Goal: Transaction & Acquisition: Purchase product/service

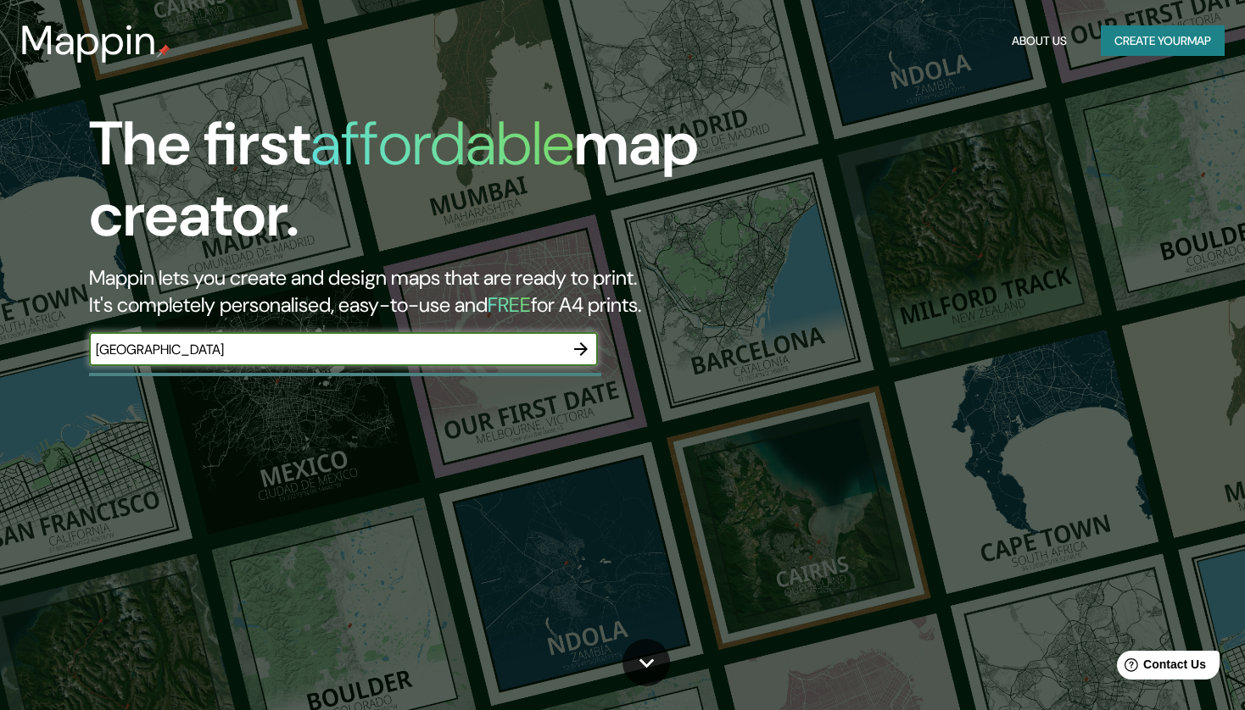
type input "[GEOGRAPHIC_DATA]"
click at [580, 350] on icon "button" at bounding box center [581, 349] width 20 height 20
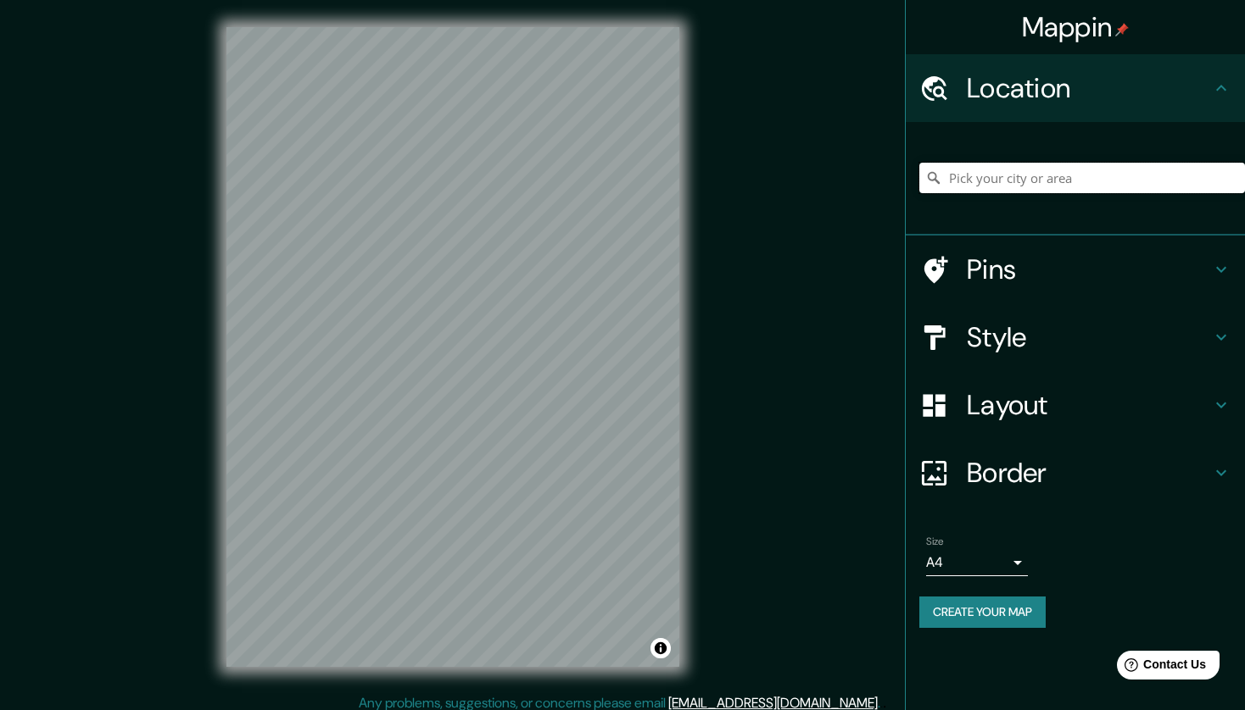
click at [1028, 180] on input "Pick your city or area" at bounding box center [1082, 178] width 326 height 31
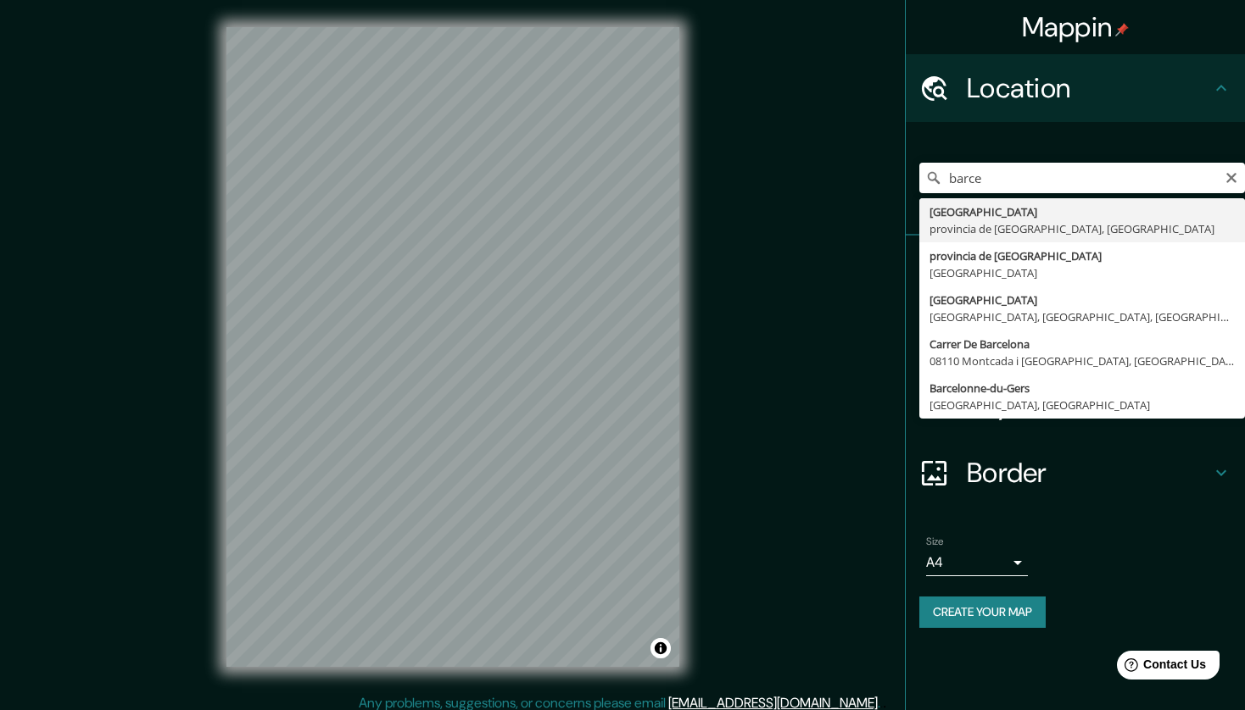
type input "[GEOGRAPHIC_DATA], [GEOGRAPHIC_DATA], [GEOGRAPHIC_DATA]"
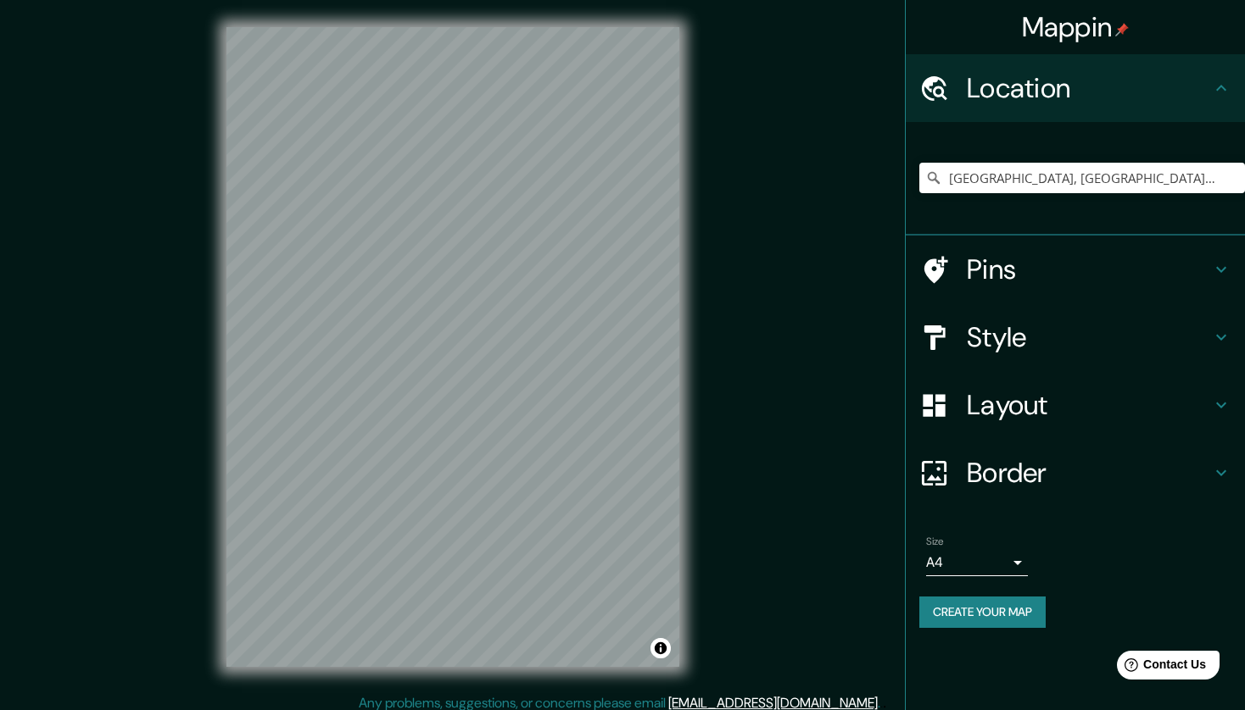
click at [1117, 333] on h4 "Style" at bounding box center [1089, 337] width 244 height 34
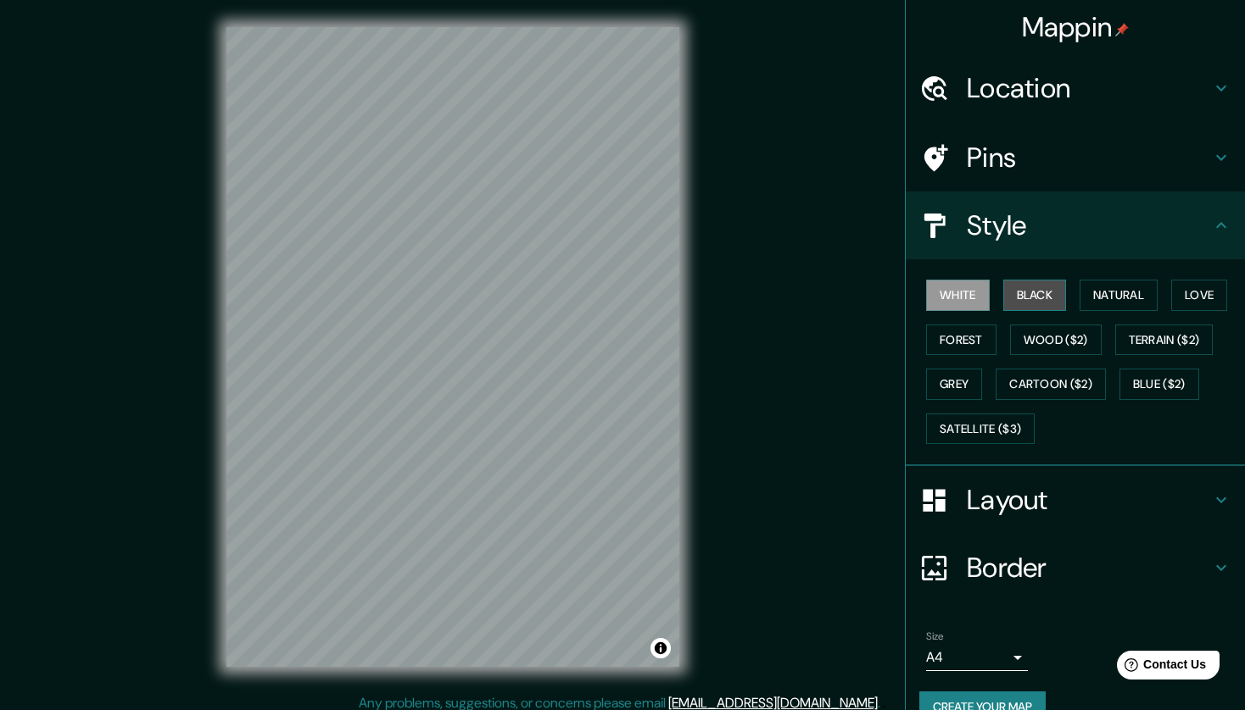
click at [1003, 295] on button "Black" at bounding box center [1035, 295] width 64 height 31
click at [950, 290] on button "White" at bounding box center [958, 295] width 64 height 31
click at [1084, 289] on button "Natural" at bounding box center [1118, 295] width 78 height 31
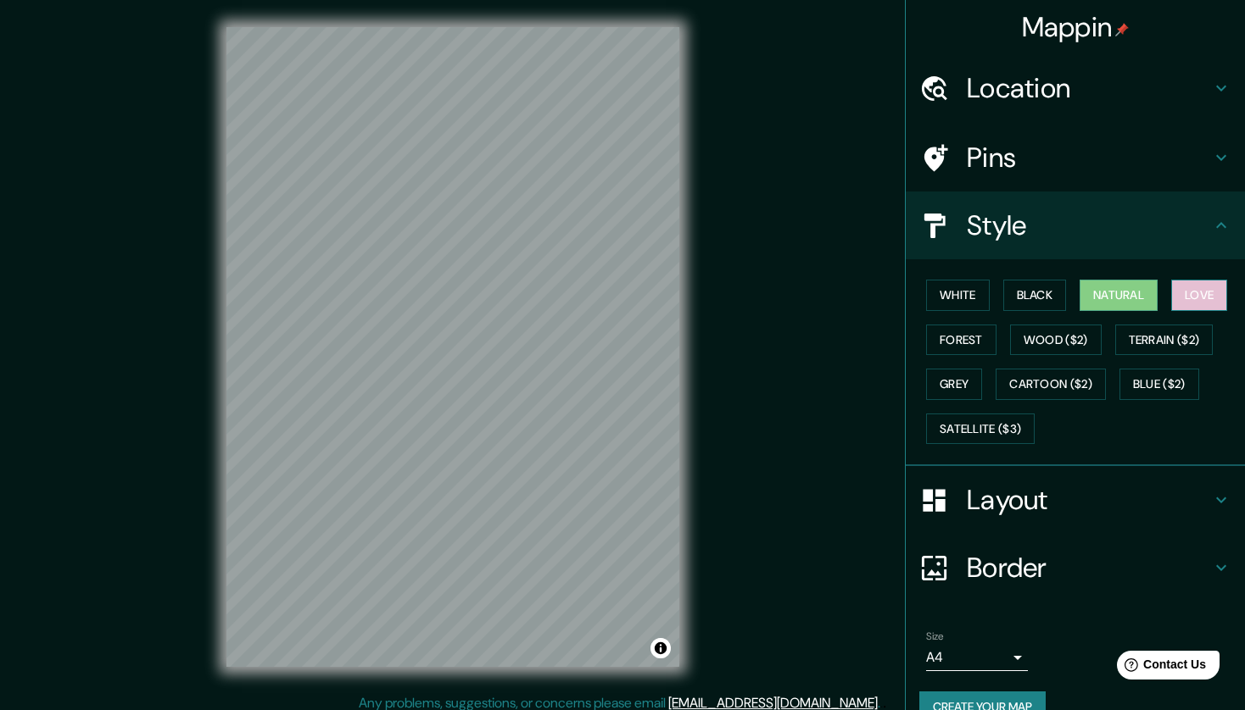
click at [1171, 290] on button "Love" at bounding box center [1199, 295] width 56 height 31
click at [944, 289] on button "White" at bounding box center [958, 295] width 64 height 31
click at [1195, 85] on h4 "Location" at bounding box center [1089, 88] width 244 height 34
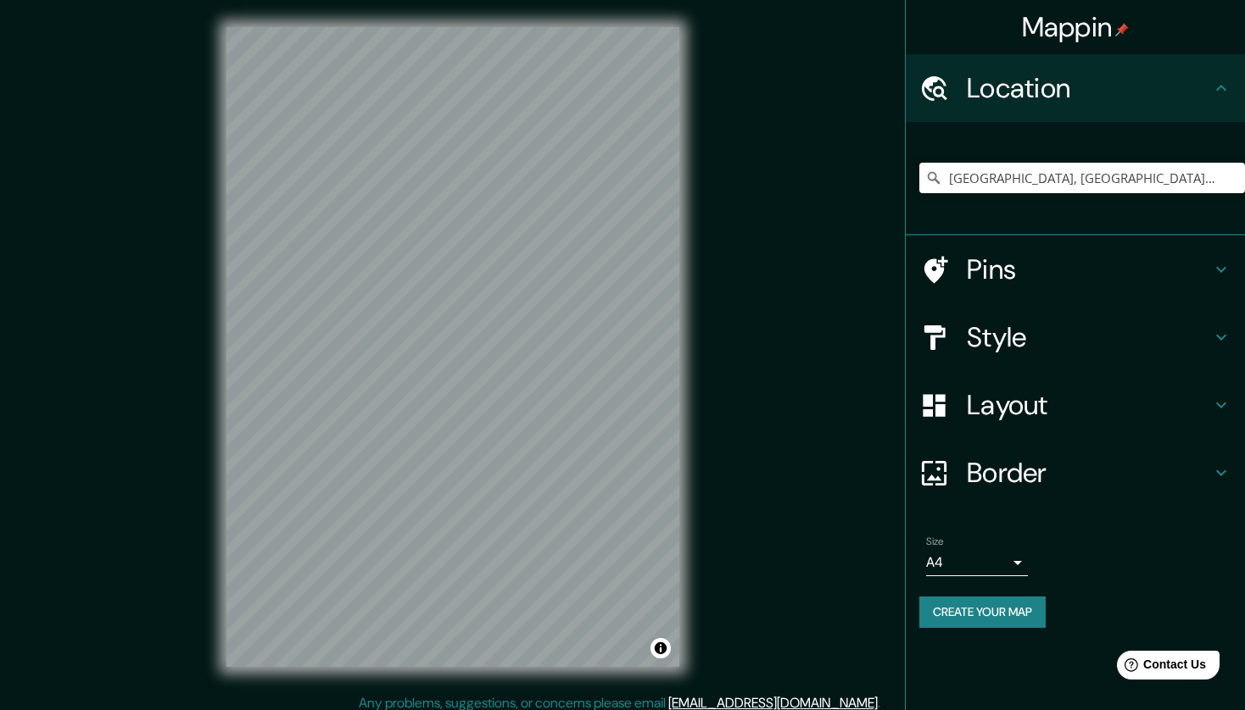
click at [1206, 265] on h4 "Pins" at bounding box center [1089, 270] width 244 height 34
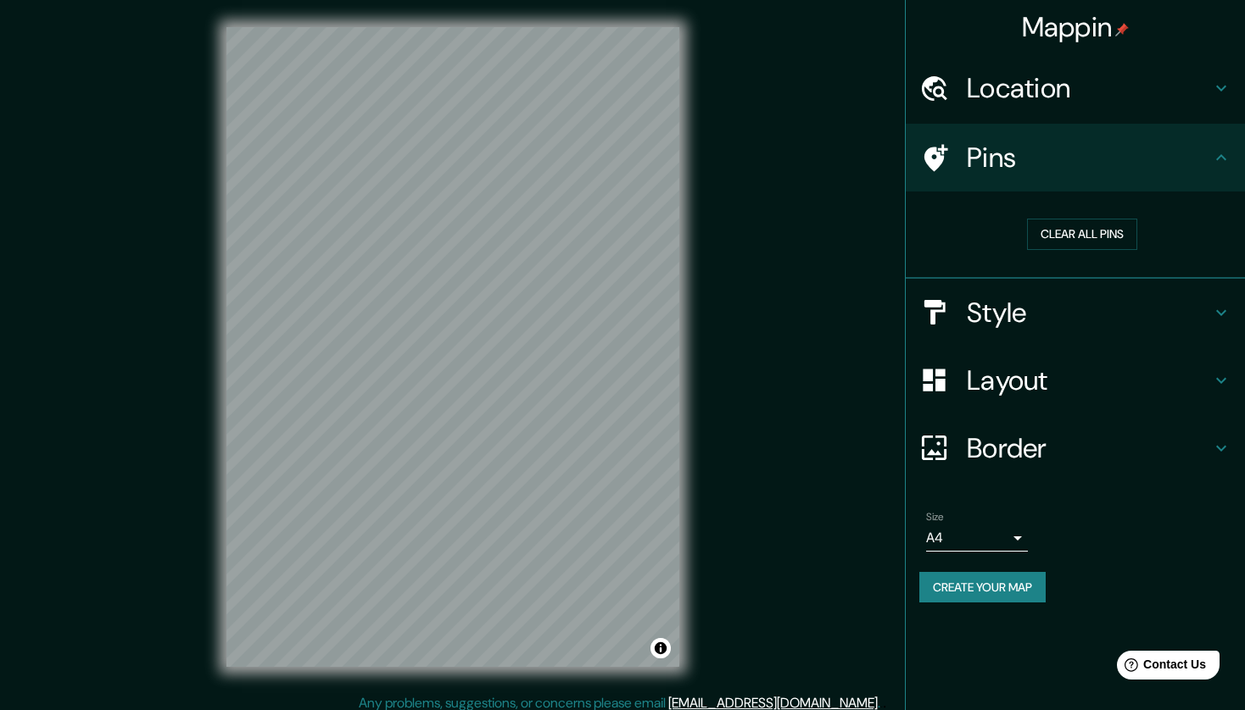
click at [1148, 387] on h4 "Layout" at bounding box center [1089, 381] width 244 height 34
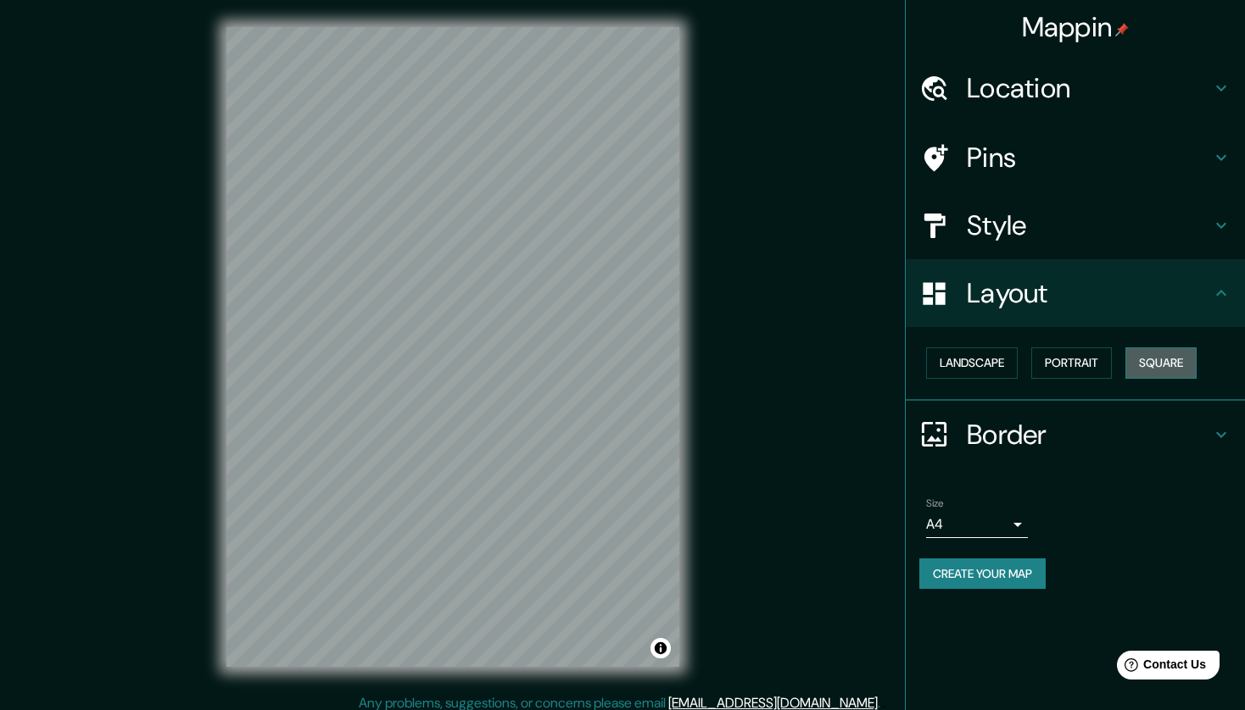
click at [1143, 355] on button "Square" at bounding box center [1160, 363] width 71 height 31
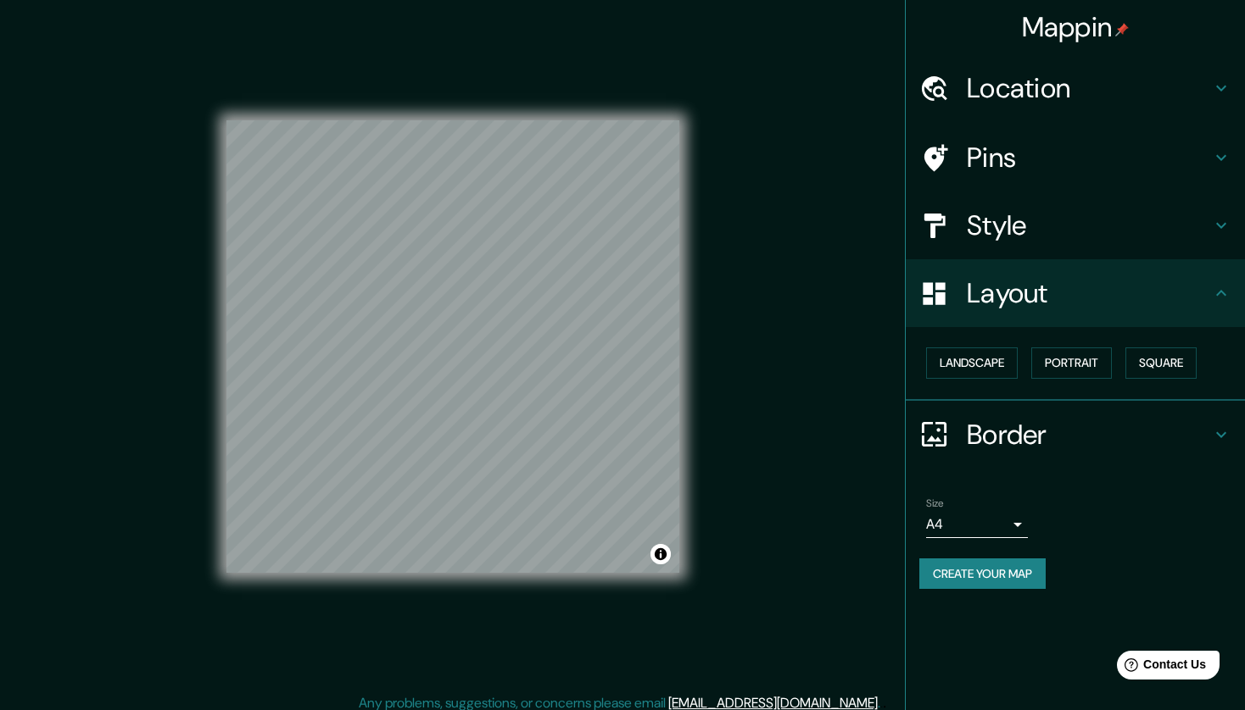
click at [1007, 233] on h4 "Style" at bounding box center [1089, 226] width 244 height 34
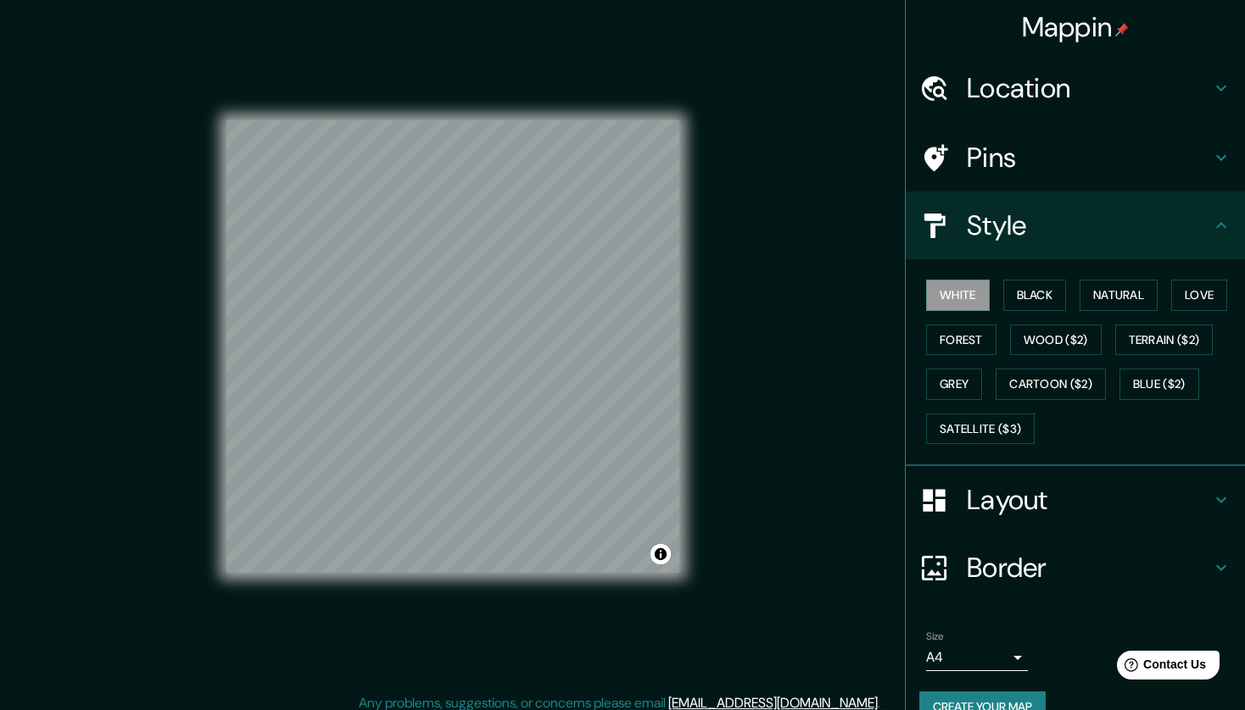
click at [1007, 233] on h4 "Style" at bounding box center [1089, 226] width 244 height 34
